Goal: Transaction & Acquisition: Purchase product/service

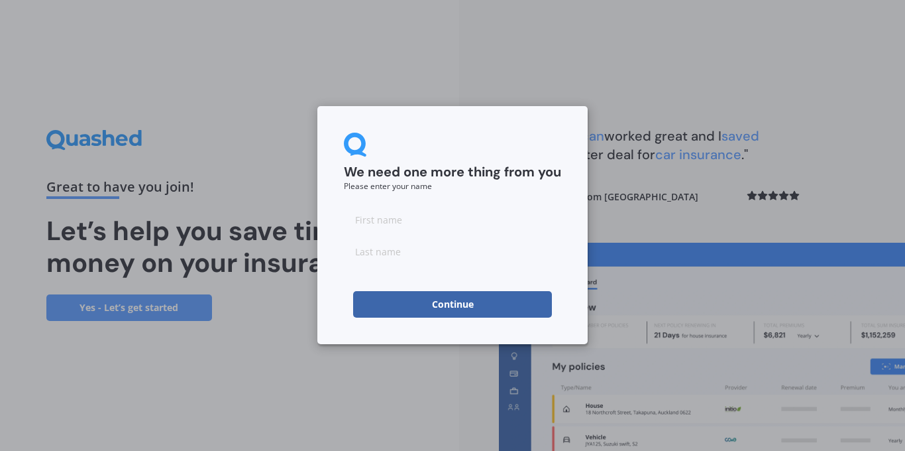
click at [421, 221] on input at bounding box center [452, 219] width 217 height 27
type input "sam"
type input "ruis"
click at [406, 311] on button "Continue" at bounding box center [452, 304] width 199 height 27
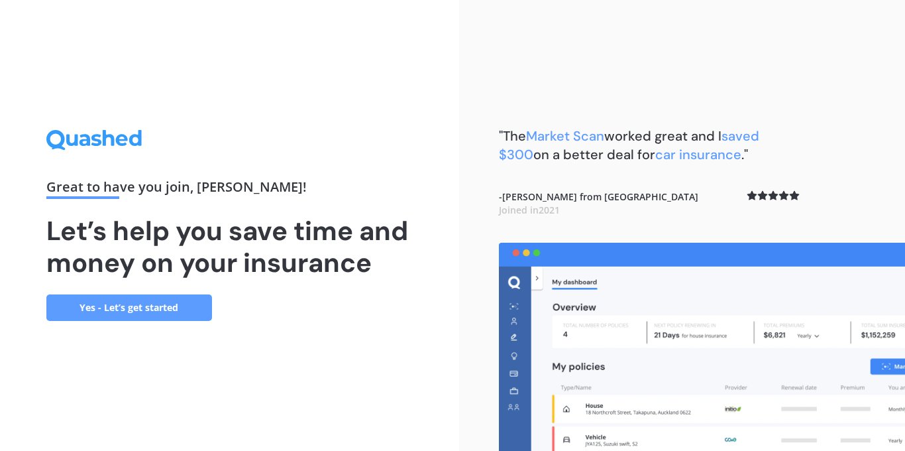
click at [117, 312] on link "Yes - Let’s get started" at bounding box center [129, 307] width 166 height 27
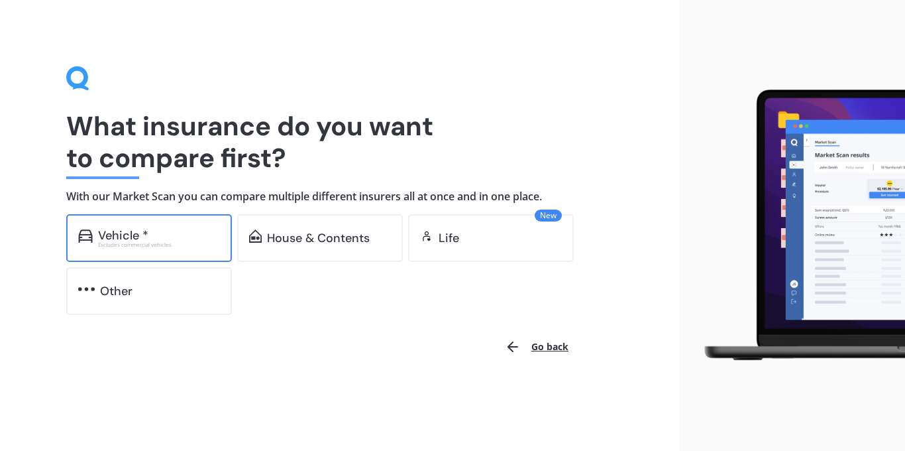
click at [145, 252] on div "Vehicle * Excludes commercial vehicles" at bounding box center [149, 238] width 166 height 48
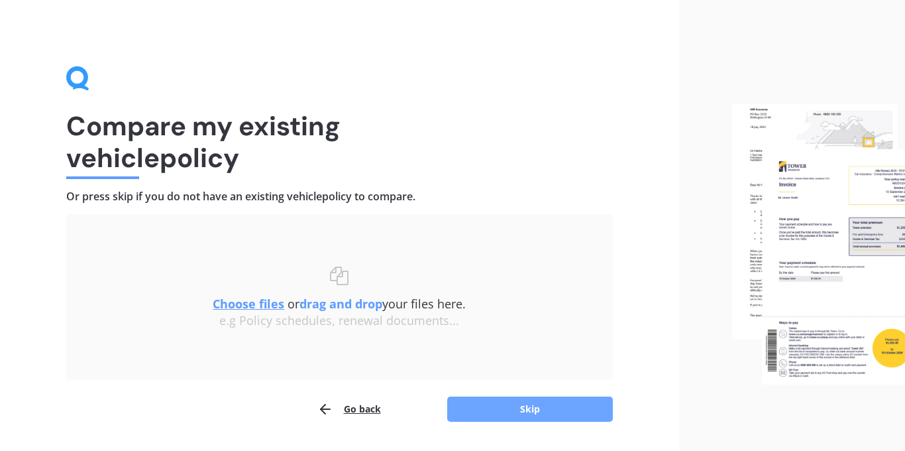
click at [571, 409] on button "Skip" at bounding box center [530, 408] width 166 height 25
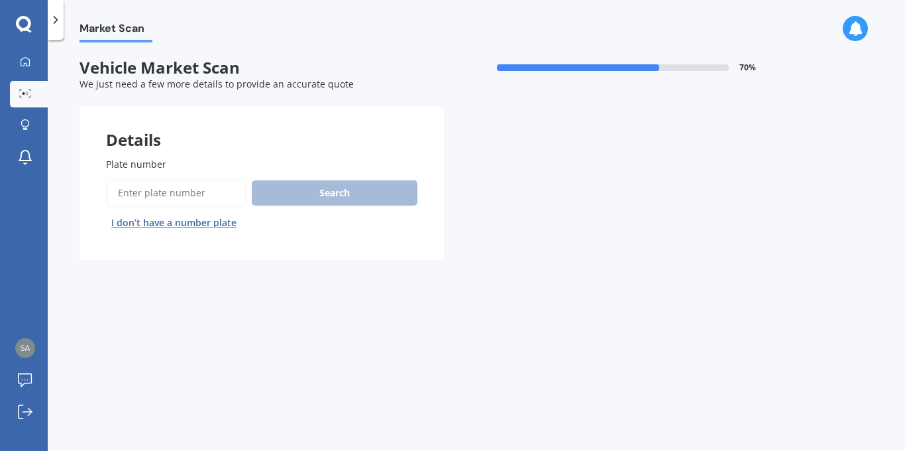
click at [166, 197] on input "Plate number" at bounding box center [176, 193] width 140 height 28
type input "nfc294"
click at [301, 203] on button "Search" at bounding box center [335, 192] width 166 height 25
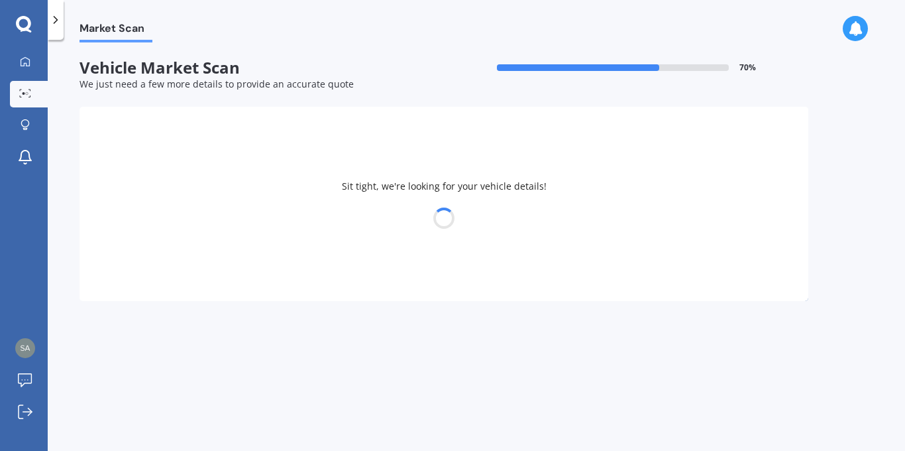
select select "MAZDA"
select select "DEMIO"
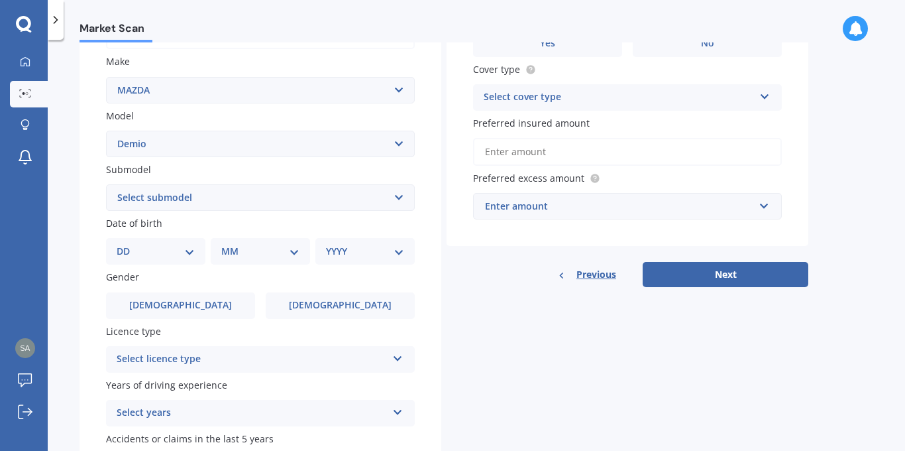
scroll to position [239, 0]
click at [196, 248] on div "DD 01 02 03 04 05 06 07 08 09 10 11 12 13 14 15 16 17 18 19 20 21 22 23 24 25 2…" at bounding box center [155, 252] width 99 height 27
click at [343, 246] on select "YYYY 2025 2024 2023 2022 2021 2020 2019 2018 2017 2016 2015 2014 2013 2012 2011…" at bounding box center [365, 251] width 78 height 15
select select "1987"
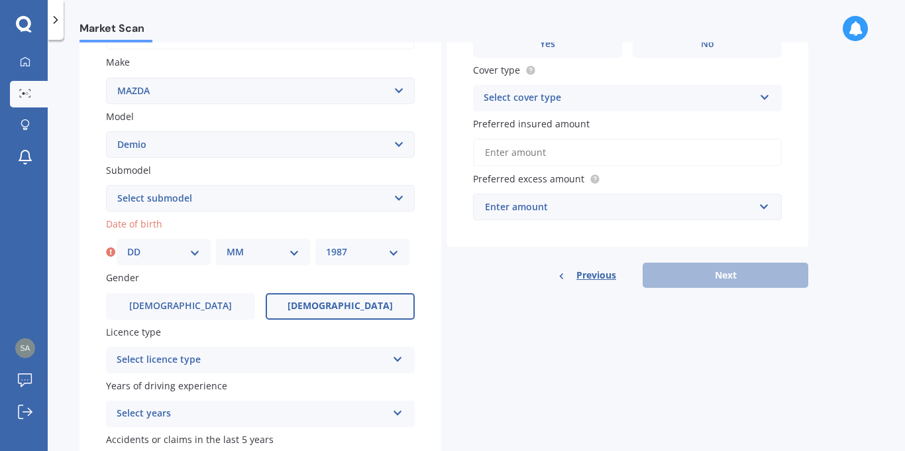
click at [346, 307] on span "Female" at bounding box center [340, 305] width 105 height 11
click at [0, 0] on input "Female" at bounding box center [0, 0] width 0 height 0
click at [197, 252] on select "DD 01 02 03 04 05 06 07 08 09 10 11 12 13 14 15 16 17 18 19 20 21 22 23 24 25 2…" at bounding box center [163, 251] width 73 height 15
select select "16"
click at [295, 248] on select "MM 01 02 03 04 05 06 07 08 09 10 11 12" at bounding box center [263, 251] width 73 height 15
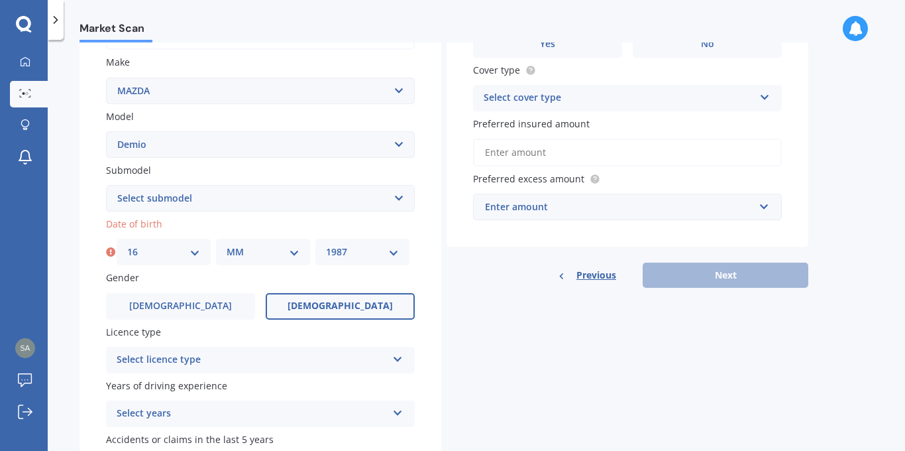
select select "10"
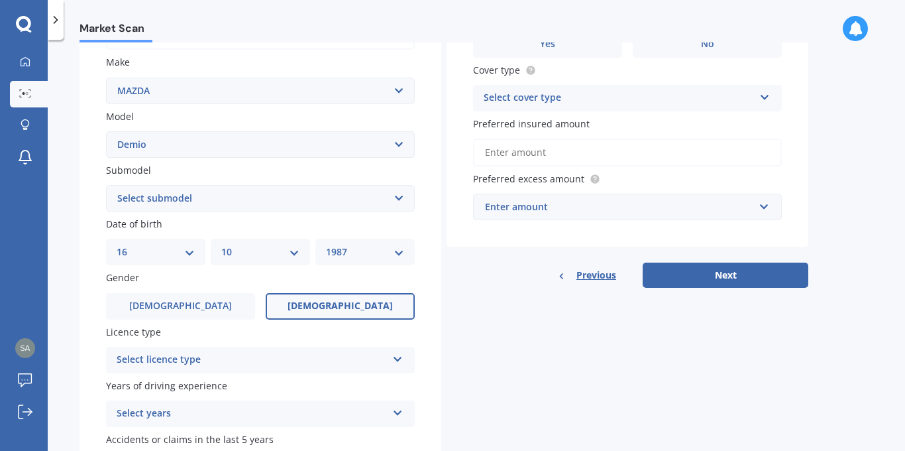
click at [268, 353] on div "Select licence type" at bounding box center [252, 360] width 270 height 16
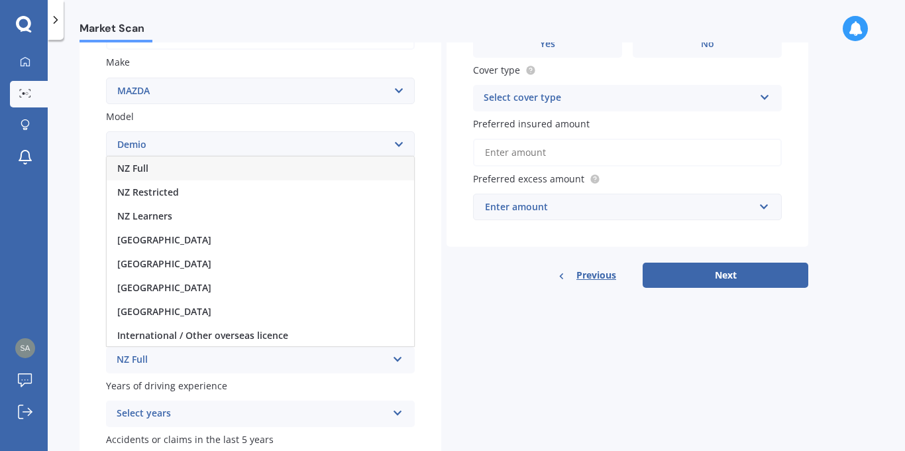
click at [268, 353] on div "NZ Full" at bounding box center [252, 360] width 270 height 16
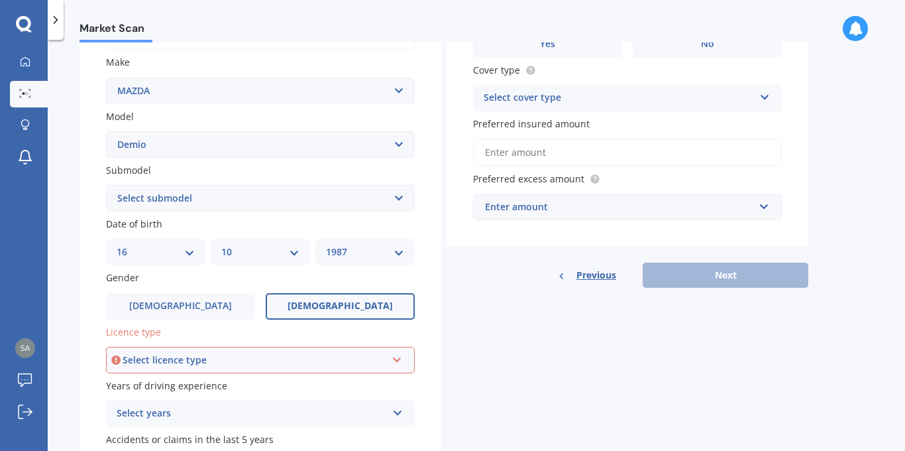
click at [268, 353] on div "Select licence type" at bounding box center [255, 359] width 264 height 15
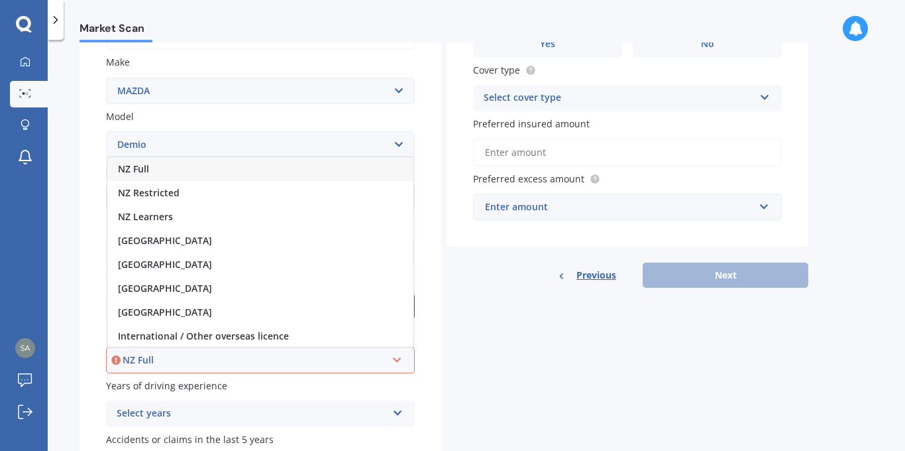
click at [264, 172] on div "NZ Full" at bounding box center [260, 169] width 306 height 24
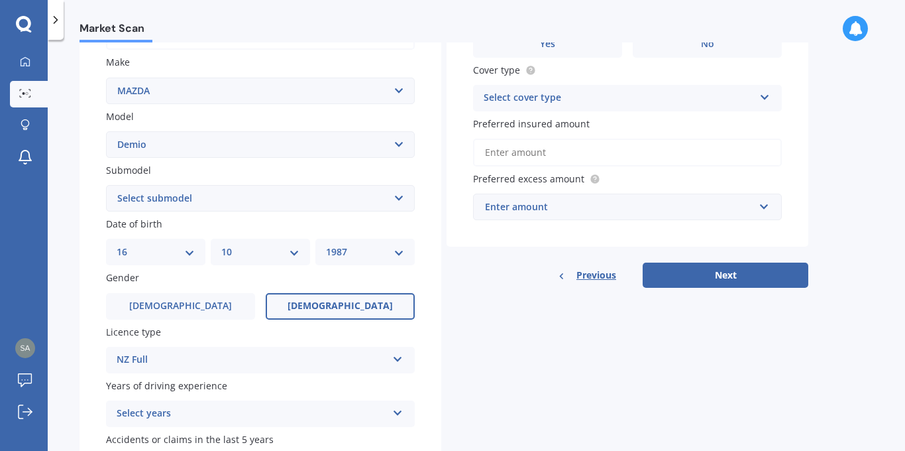
click at [327, 423] on div "Select years 5 or more years 4 years 3 years 2 years 1 year" at bounding box center [260, 413] width 309 height 27
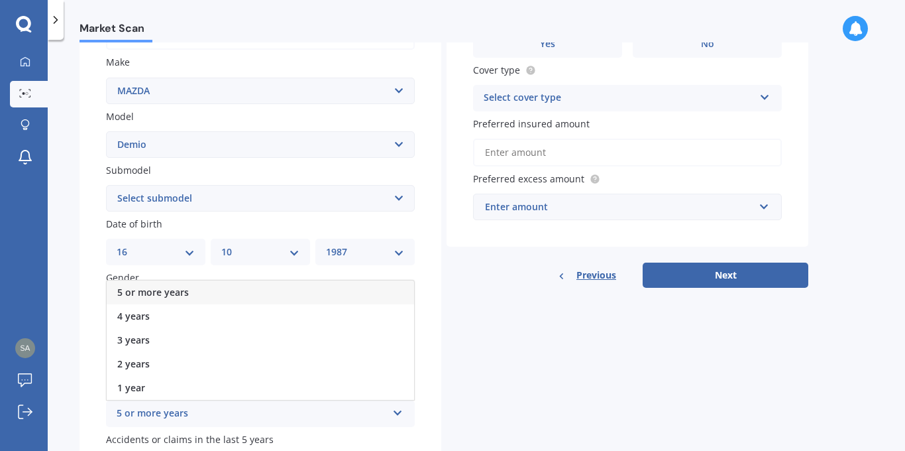
click at [265, 288] on div "5 or more years" at bounding box center [260, 292] width 307 height 24
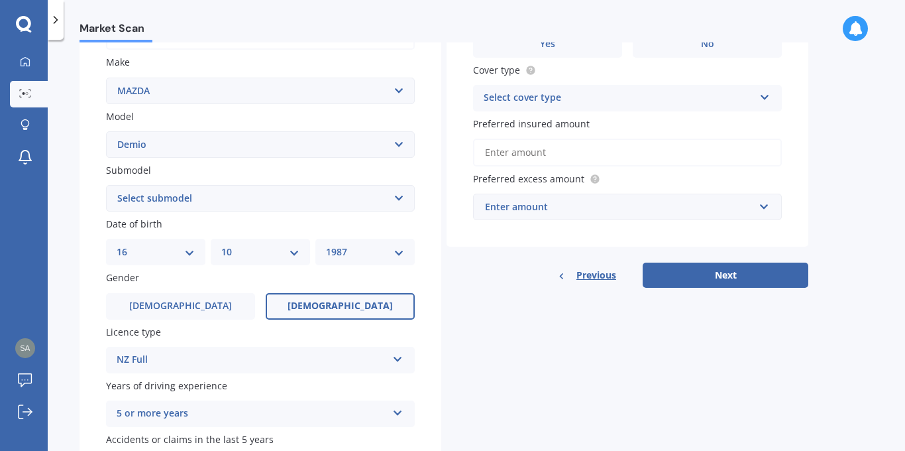
click at [553, 378] on div "Details Plate number Search I don’t have a number plate Year 2014 Make Select m…" at bounding box center [444, 187] width 729 height 639
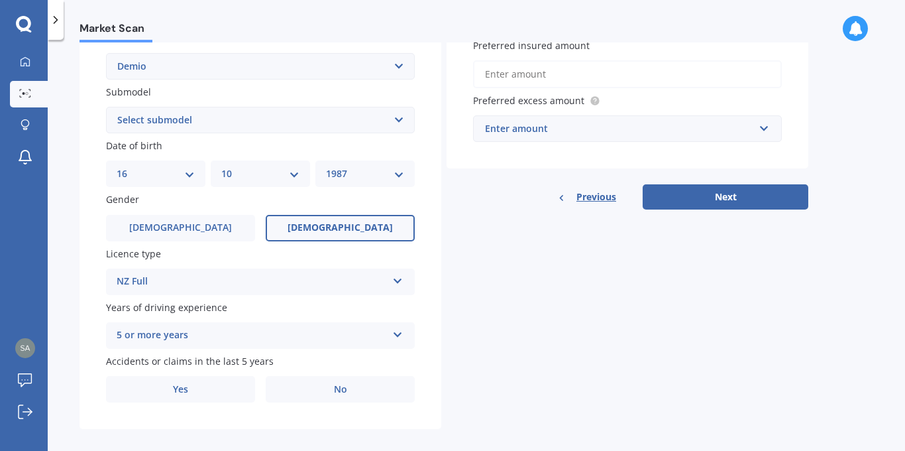
scroll to position [329, 0]
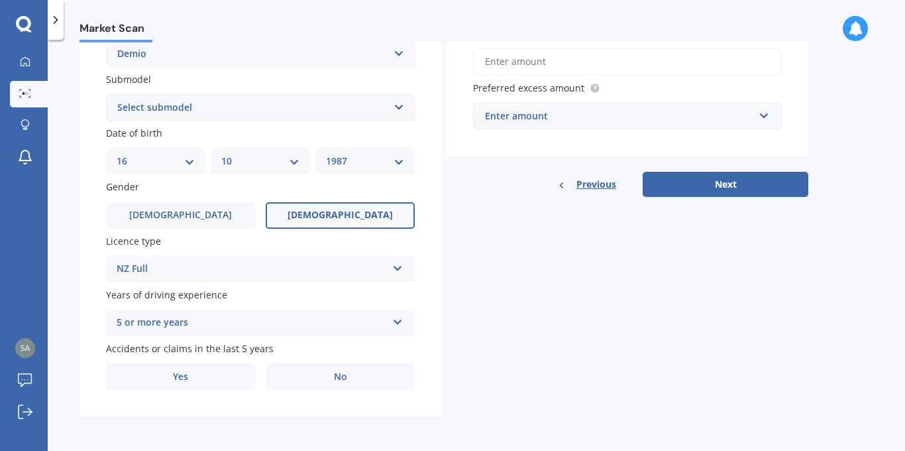
click at [373, 322] on div "5 or more years" at bounding box center [252, 323] width 270 height 16
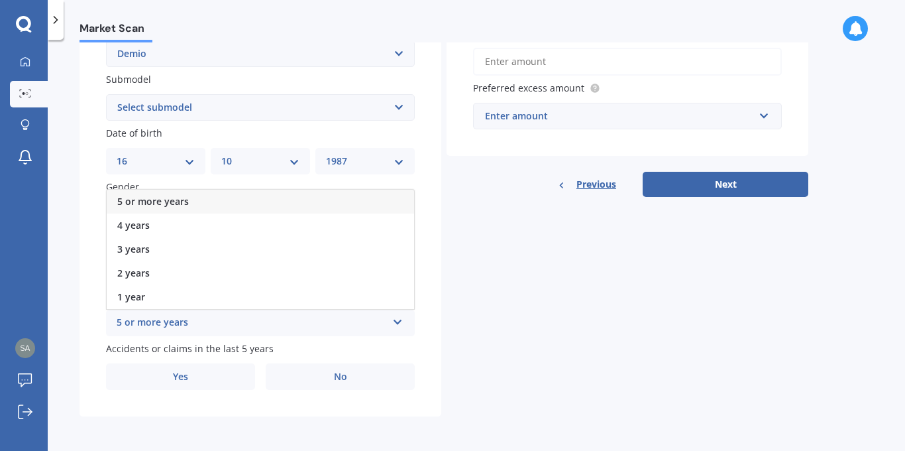
click at [369, 195] on div "5 or more years" at bounding box center [260, 201] width 307 height 24
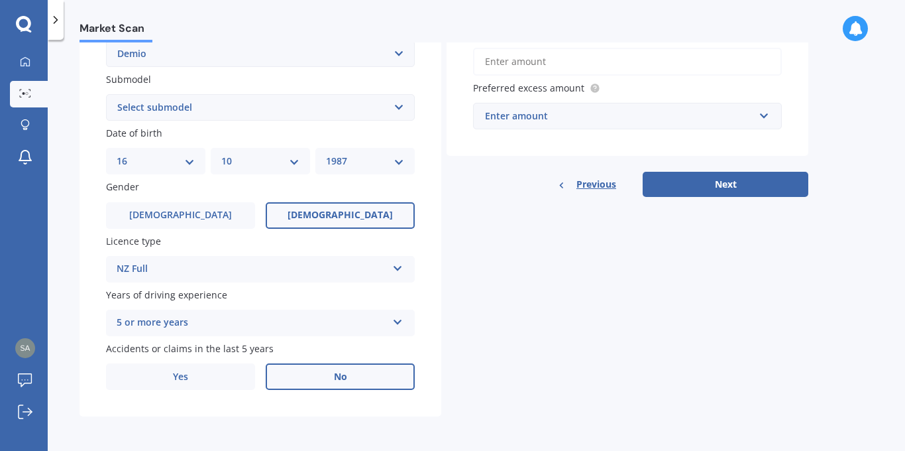
click at [339, 380] on span "No" at bounding box center [340, 376] width 13 height 11
click at [0, 0] on input "No" at bounding box center [0, 0] width 0 height 0
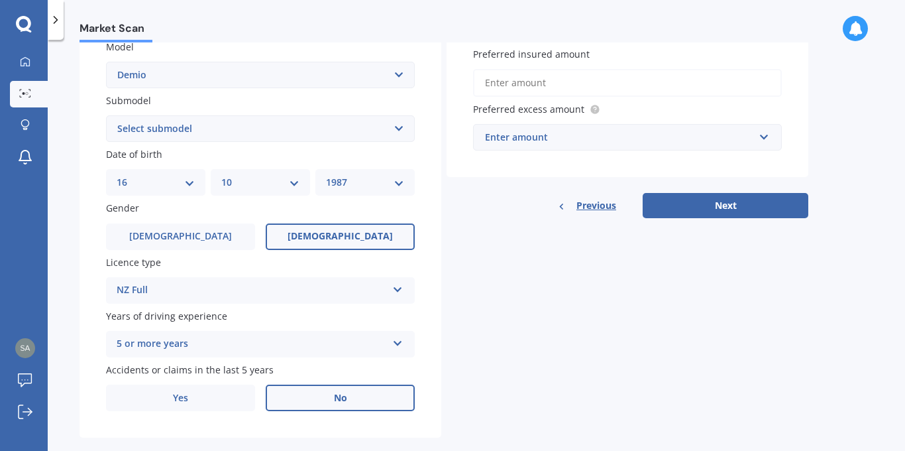
scroll to position [0, 0]
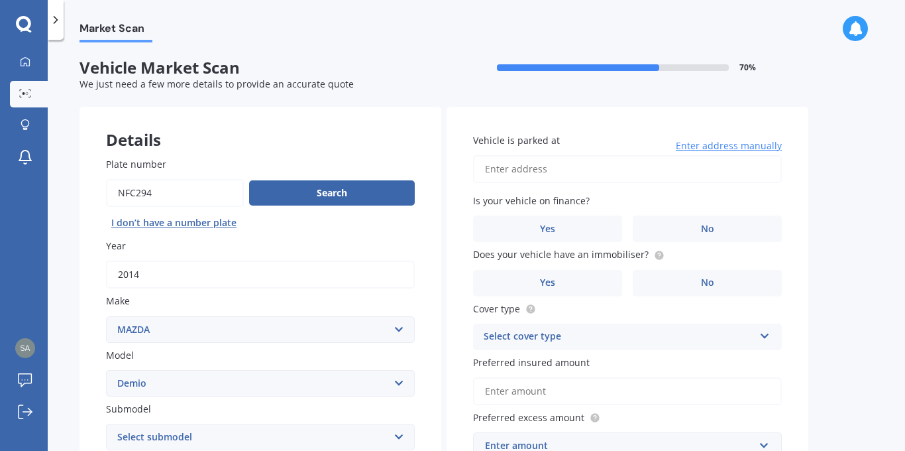
click at [615, 161] on input "Vehicle is parked at" at bounding box center [627, 169] width 309 height 28
type input "44 King Street CambridgeCambridge 3434"
click at [676, 225] on label "No" at bounding box center [707, 228] width 149 height 27
click at [0, 0] on input "No" at bounding box center [0, 0] width 0 height 0
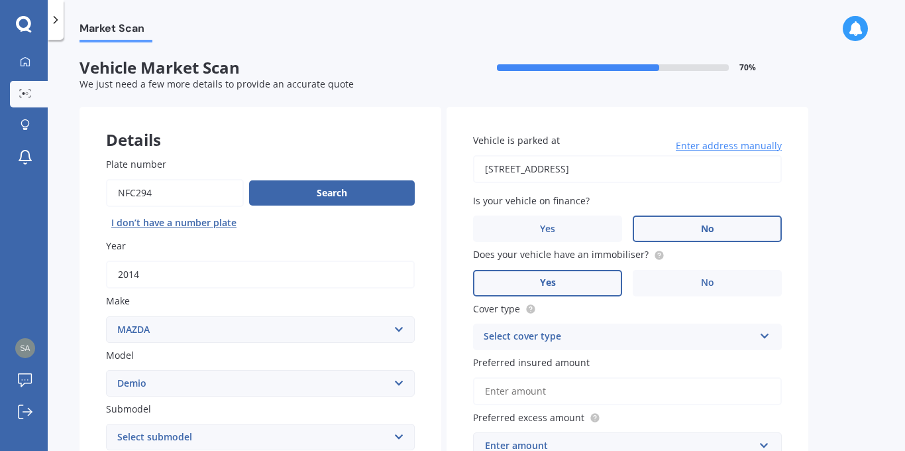
click at [587, 286] on label "Yes" at bounding box center [547, 283] width 149 height 27
click at [0, 0] on input "Yes" at bounding box center [0, 0] width 0 height 0
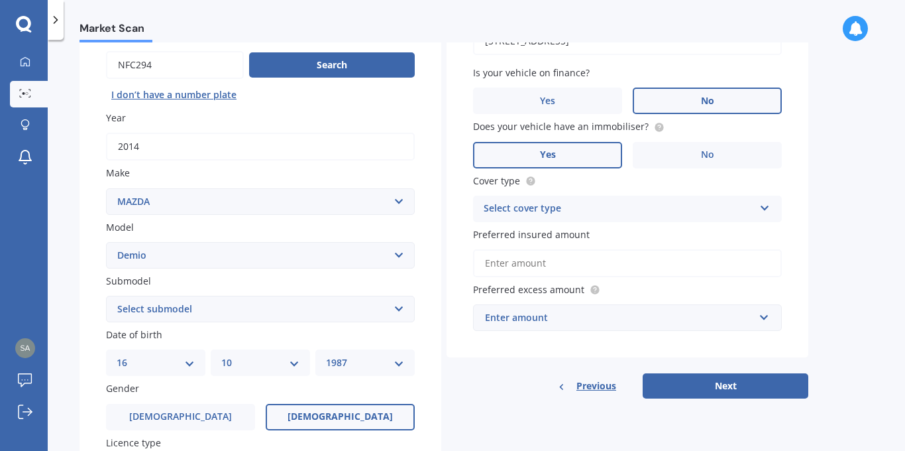
scroll to position [139, 0]
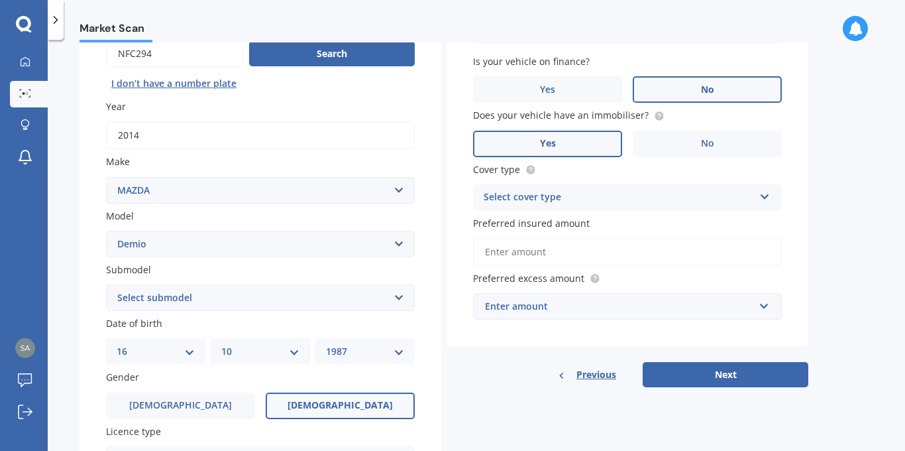
click at [635, 201] on div "Select cover type" at bounding box center [619, 197] width 270 height 16
click at [631, 227] on div "Comprehensive" at bounding box center [627, 223] width 307 height 24
click at [653, 250] on input "Preferred insured amount" at bounding box center [627, 252] width 309 height 28
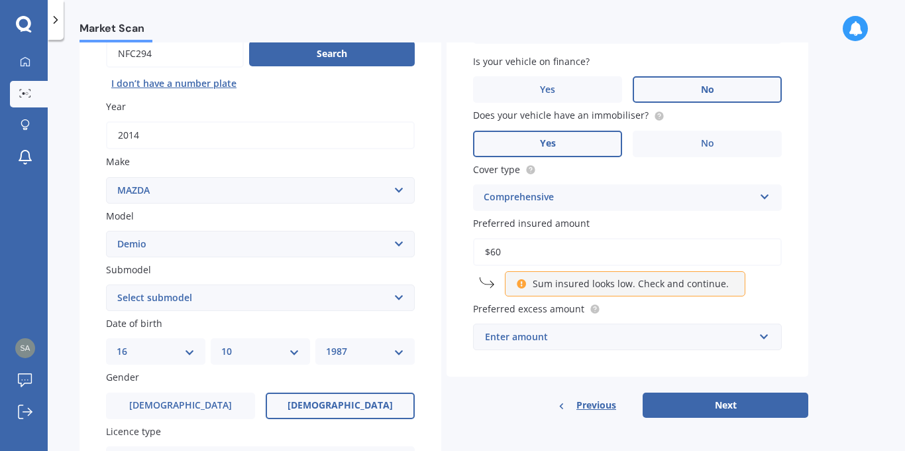
type input "$6"
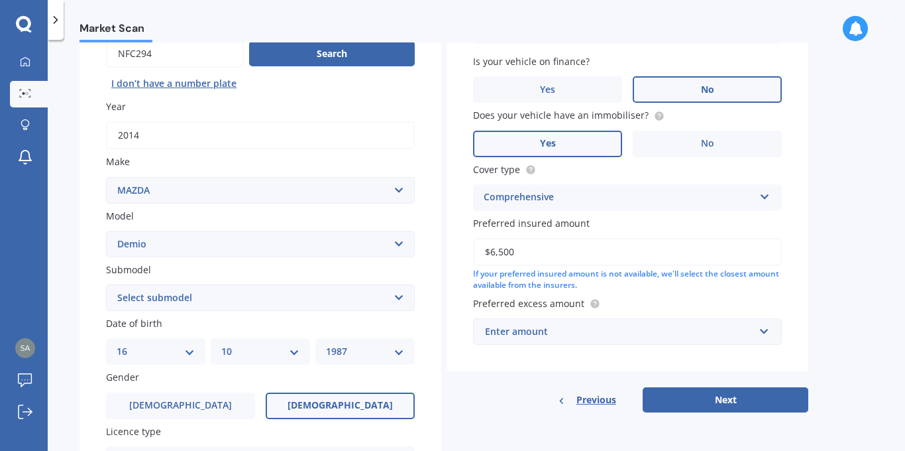
type input "$6,500"
click at [714, 329] on div "Enter amount" at bounding box center [619, 331] width 269 height 15
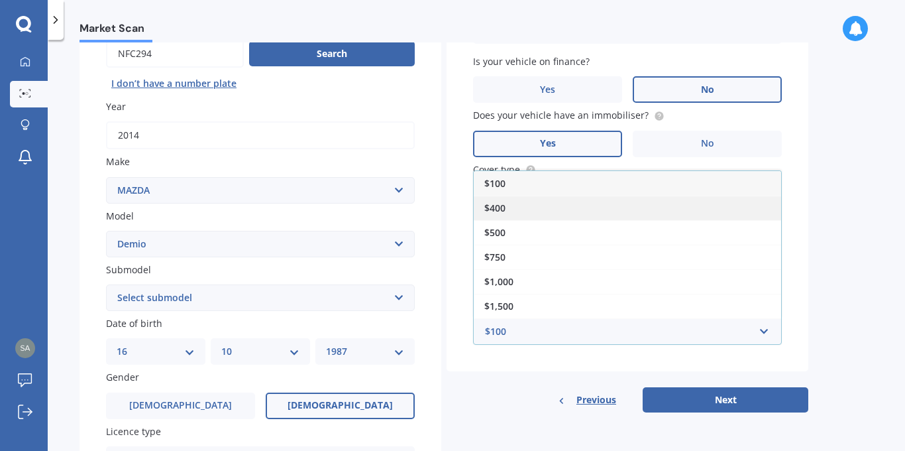
click at [707, 205] on div "$400" at bounding box center [627, 207] width 307 height 25
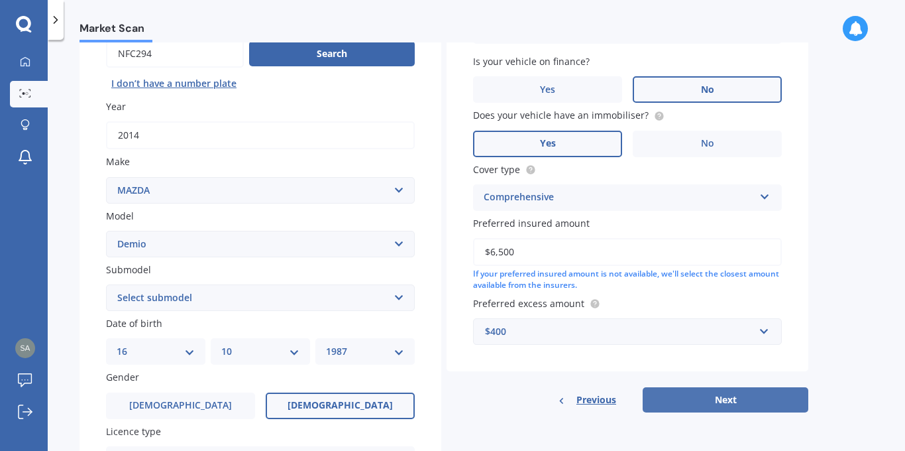
click at [748, 397] on button "Next" at bounding box center [726, 399] width 166 height 25
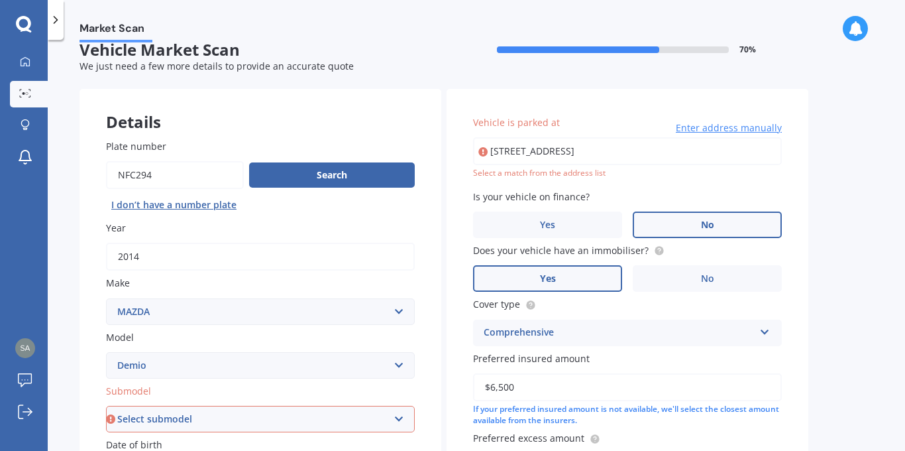
scroll to position [17, 0]
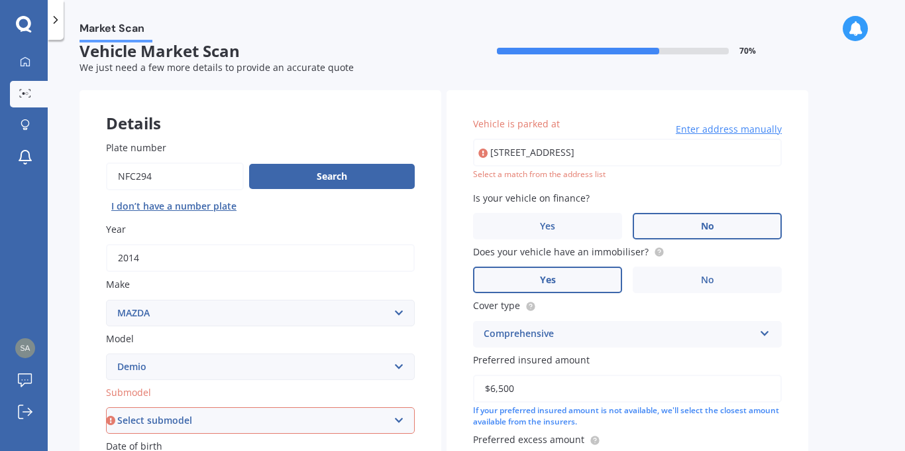
click at [595, 156] on input "44 King Street CambridgeCambridge 3434" at bounding box center [627, 152] width 309 height 28
type input "44 King Street, Cambridge 3434"
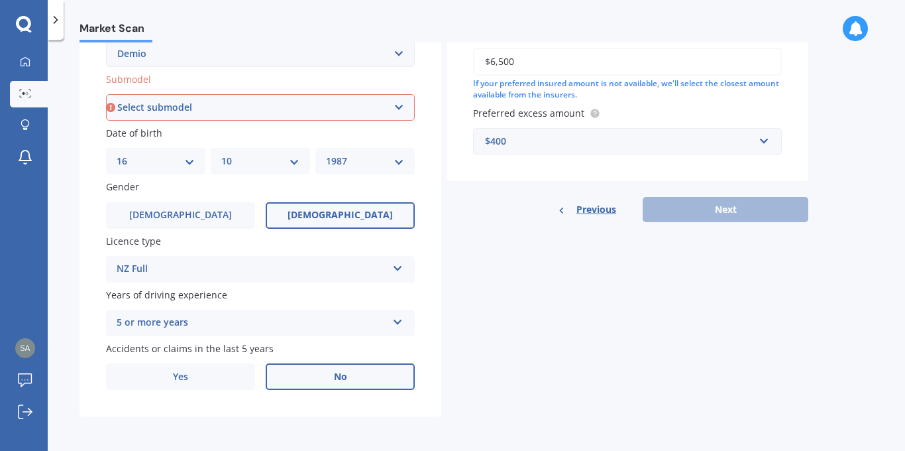
scroll to position [242, 0]
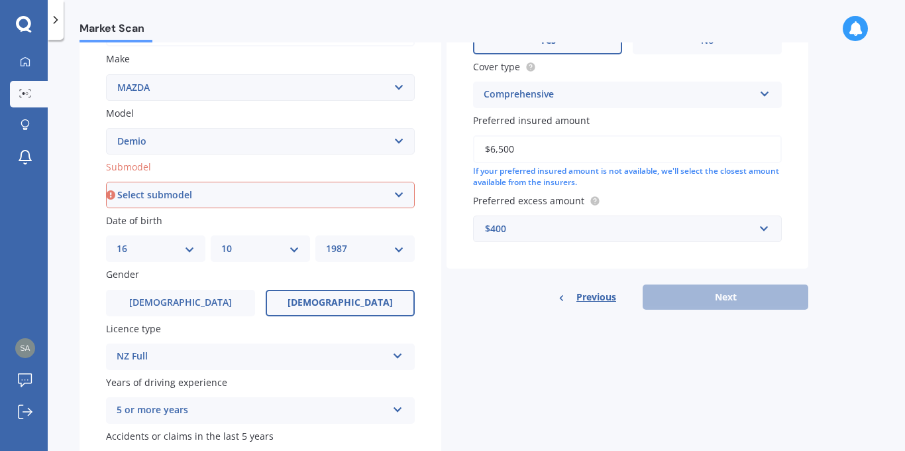
click at [331, 186] on select "Select submodel (All) Diesel Petrol XD Touring Turbo Diesel" at bounding box center [260, 195] width 309 height 27
select select "PETROL"
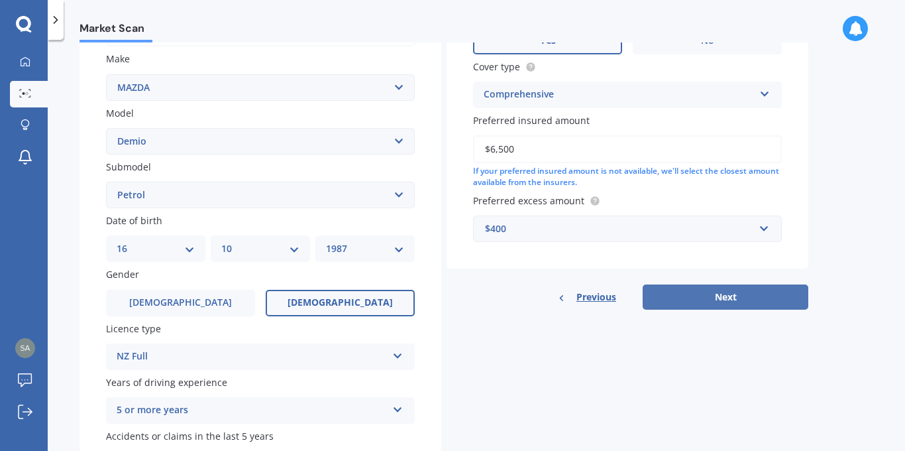
click at [687, 296] on button "Next" at bounding box center [726, 296] width 166 height 25
select select "16"
select select "10"
select select "1987"
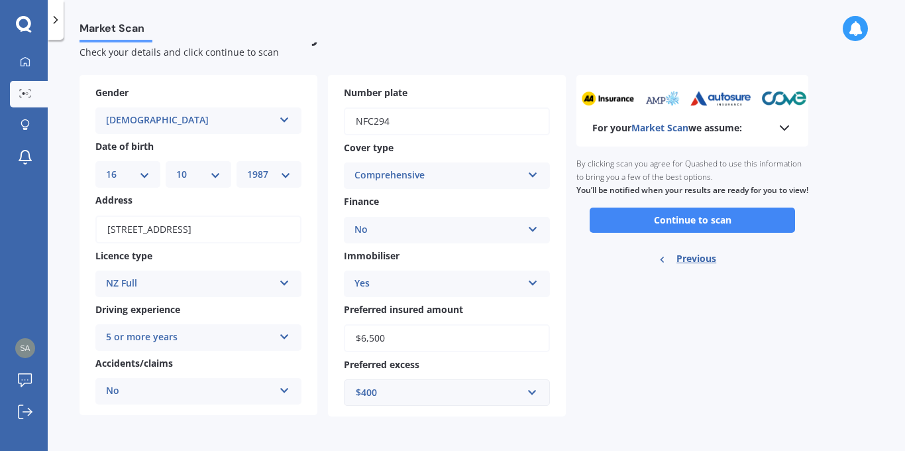
scroll to position [0, 0]
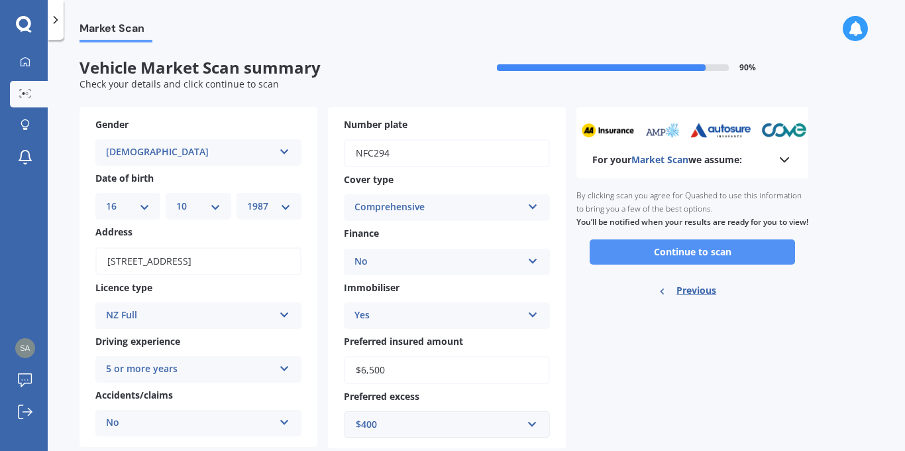
click at [708, 264] on button "Continue to scan" at bounding box center [692, 251] width 205 height 25
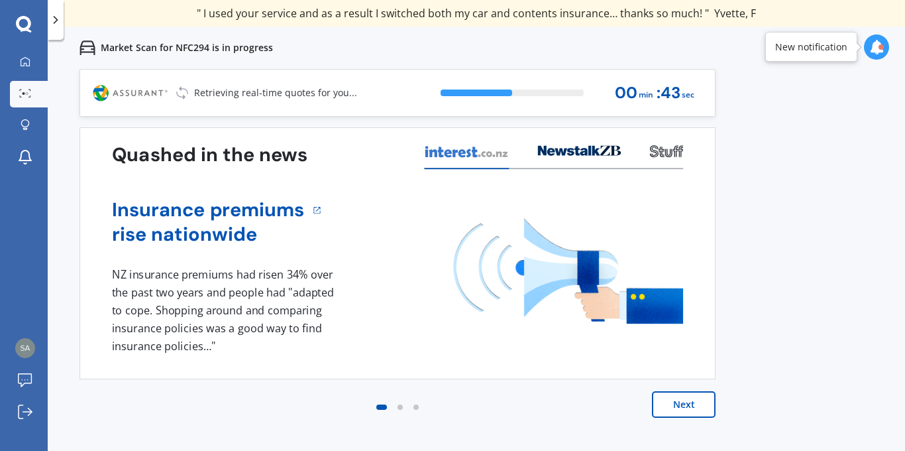
click at [678, 401] on button "Next" at bounding box center [684, 404] width 64 height 27
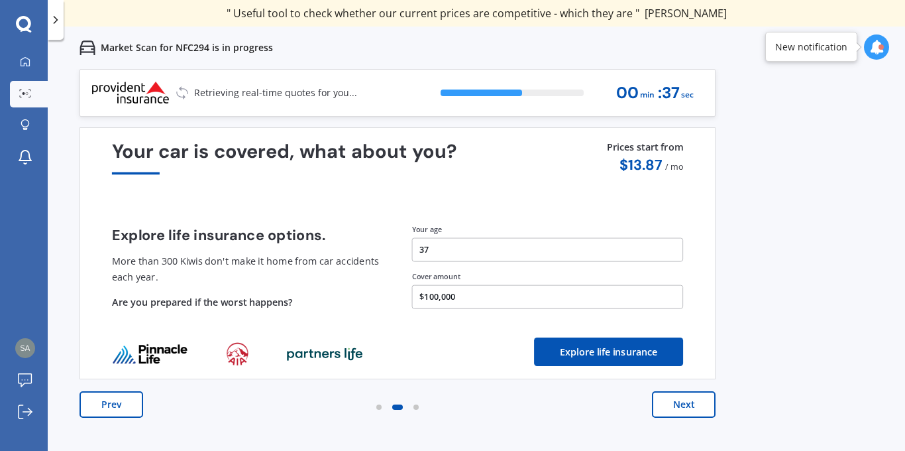
click at [678, 401] on button "Next" at bounding box center [684, 404] width 64 height 27
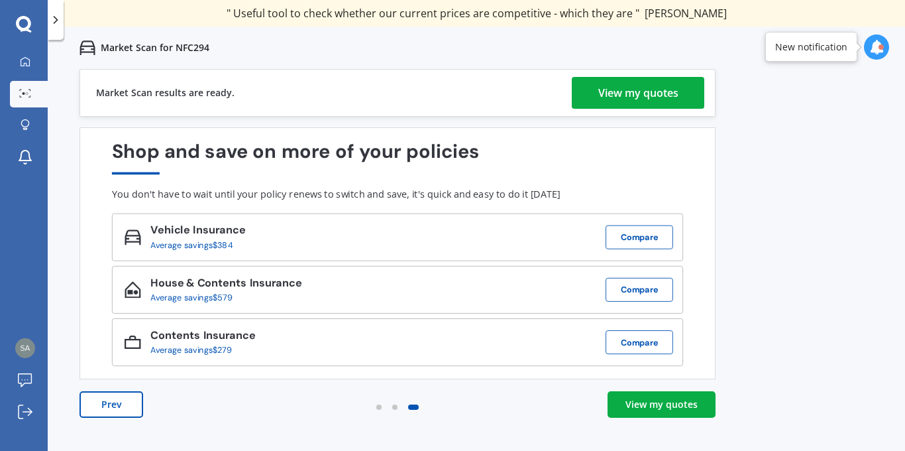
click at [664, 101] on div "View my quotes" at bounding box center [638, 93] width 80 height 32
